Goal: Information Seeking & Learning: Learn about a topic

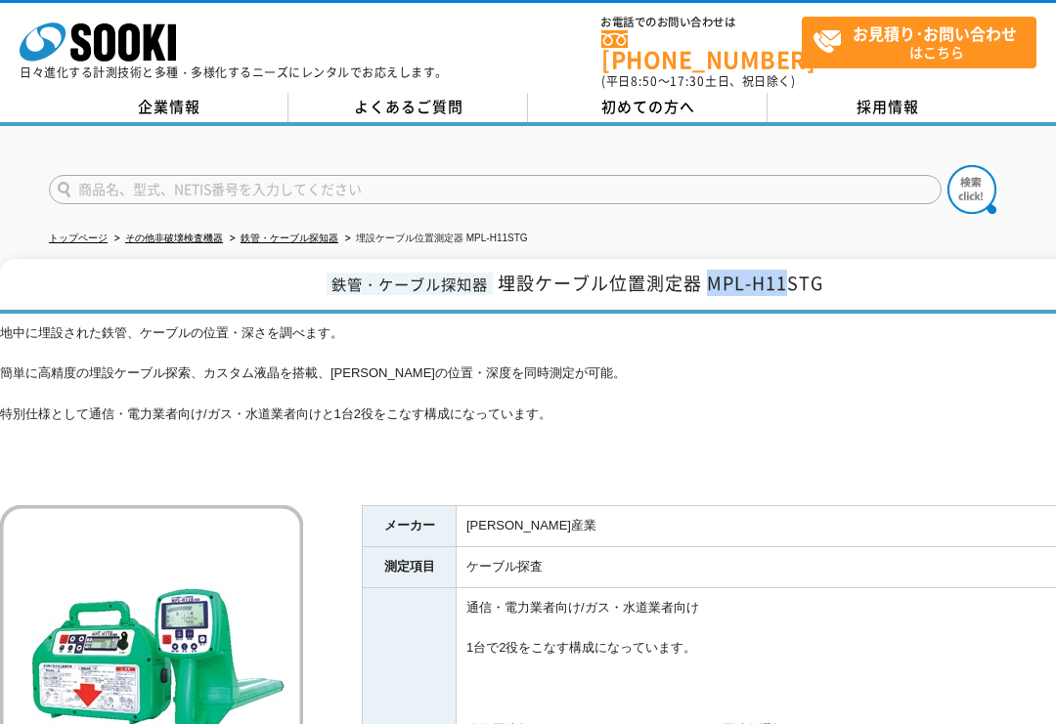
drag, startPoint x: 784, startPoint y: 270, endPoint x: 707, endPoint y: 270, distance: 77.2
click at [707, 270] on span "埋設ケーブル位置測定器 MPL-H11STG" at bounding box center [659, 283] width 325 height 26
copy span "MPL-H11"
click at [517, 175] on input "text" at bounding box center [495, 189] width 892 height 29
paste input "MPL-H11"
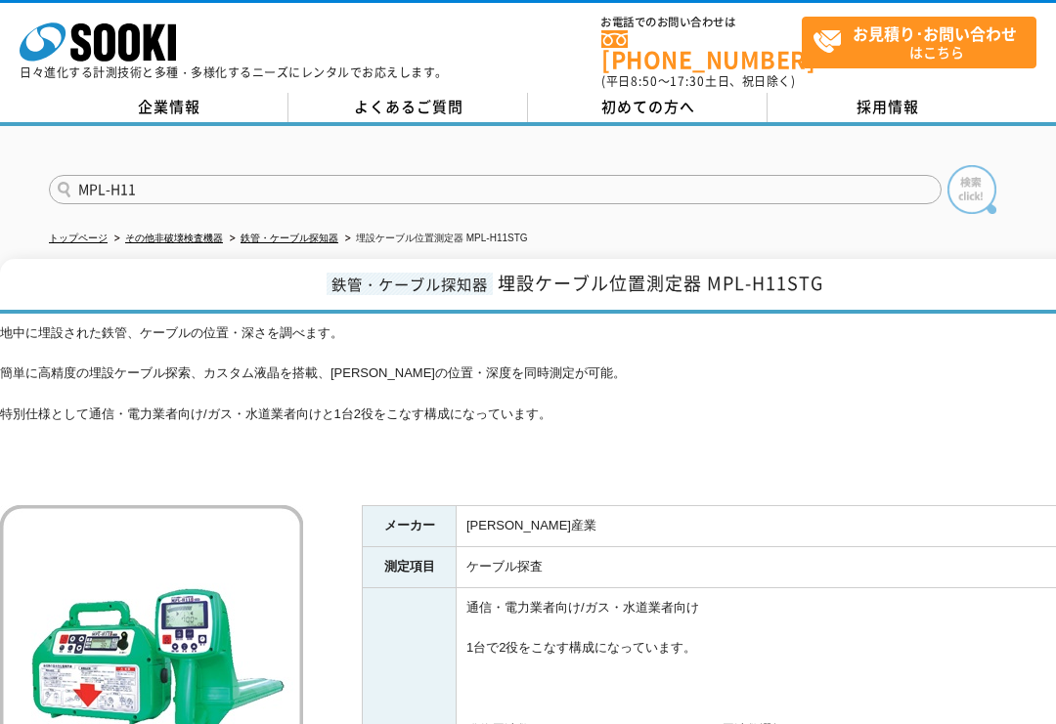
type input "MPL-H11"
click at [973, 177] on img at bounding box center [971, 189] width 49 height 49
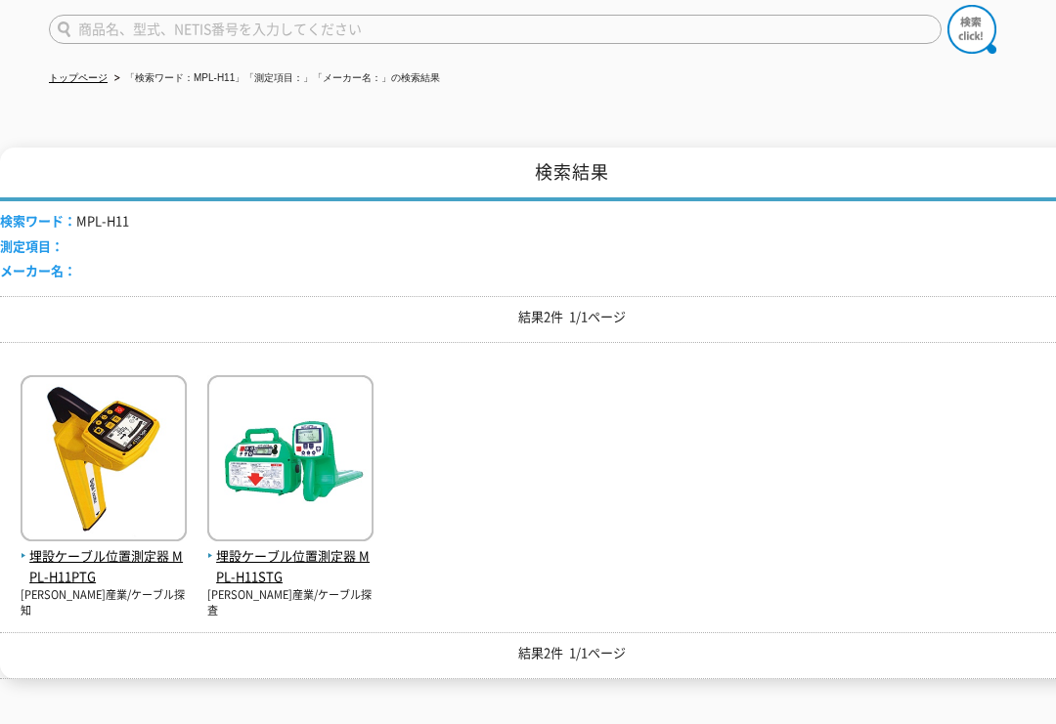
scroll to position [195, 0]
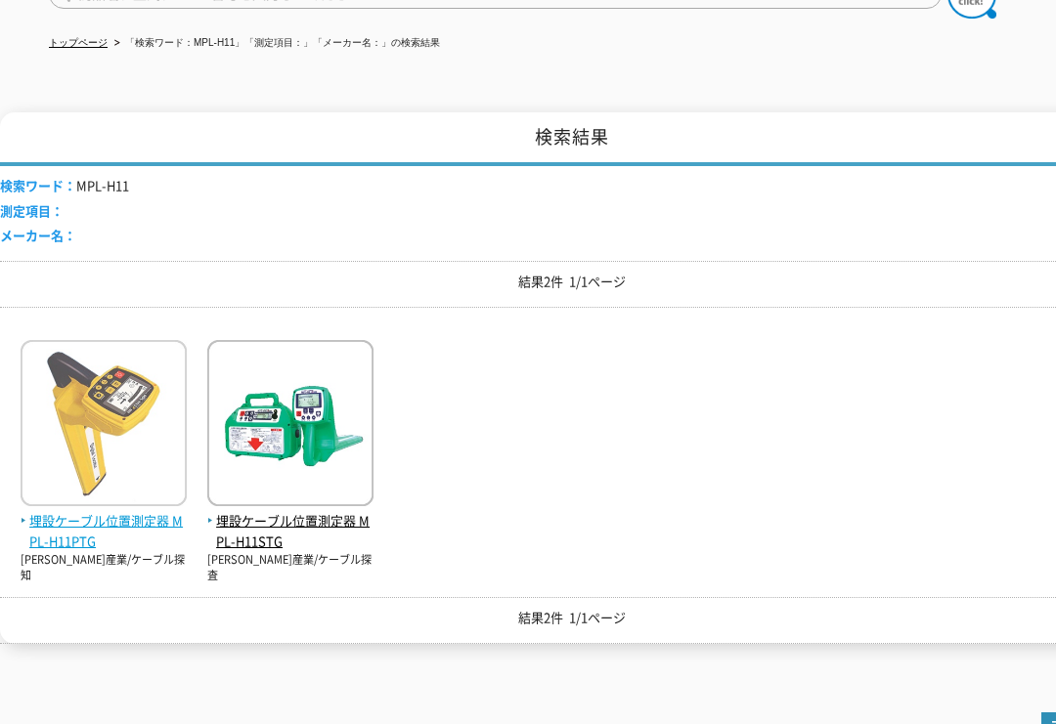
click at [126, 512] on span "埋設ケーブル位置測定器 MPL-H11PTG" at bounding box center [104, 531] width 166 height 41
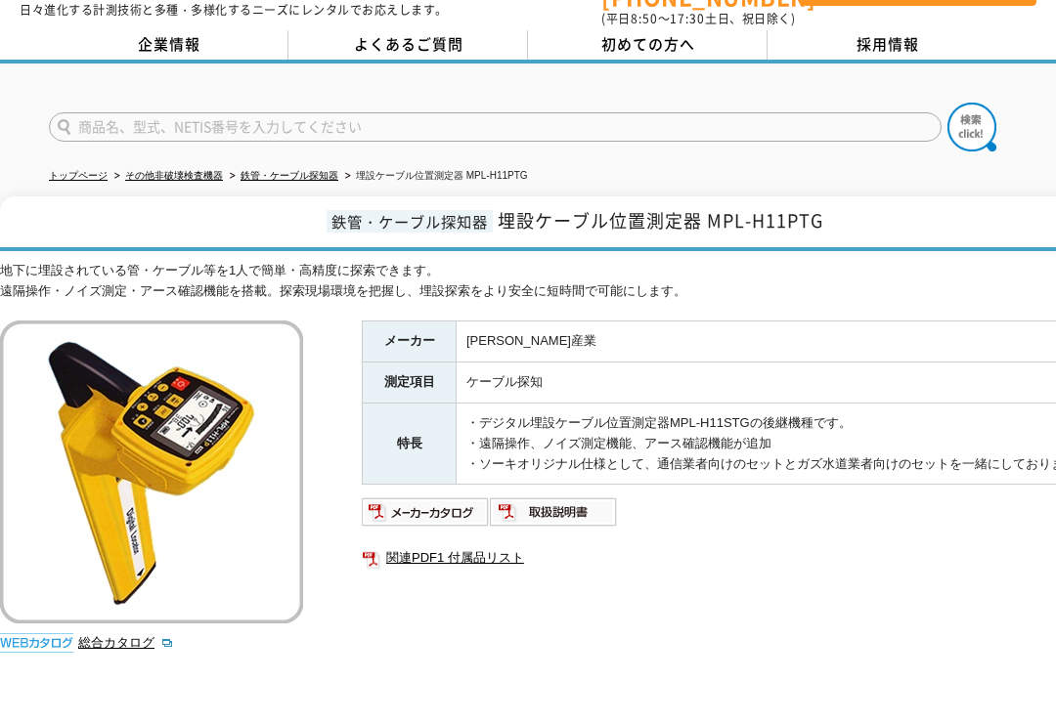
scroll to position [98, 0]
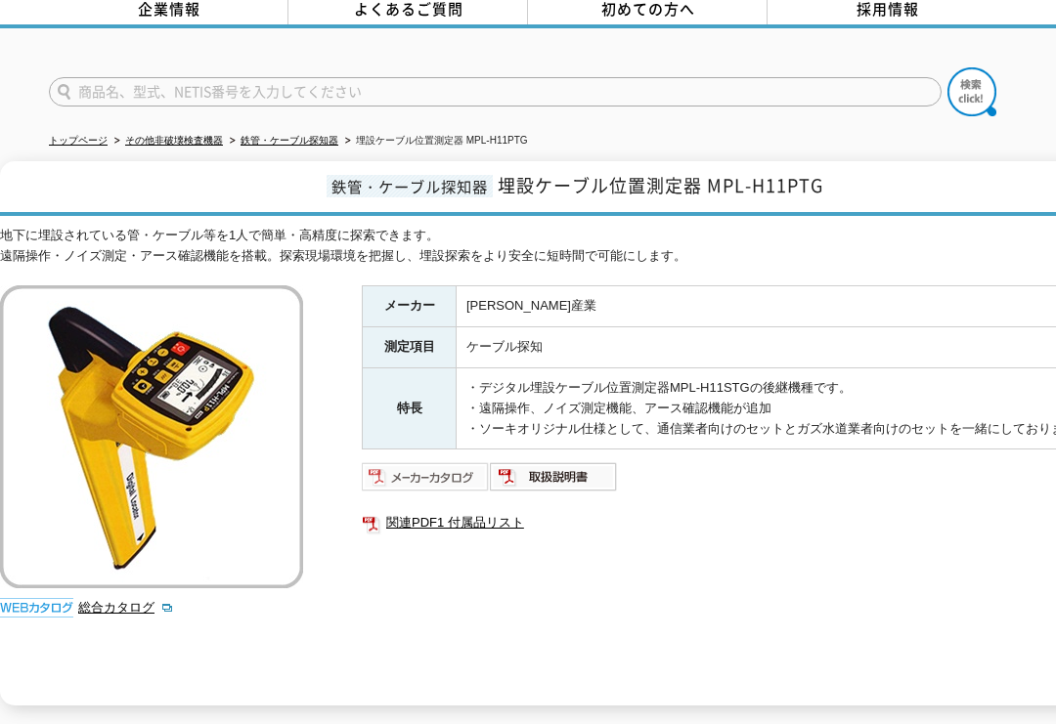
click at [419, 465] on img at bounding box center [426, 476] width 128 height 31
